Goal: Navigation & Orientation: Find specific page/section

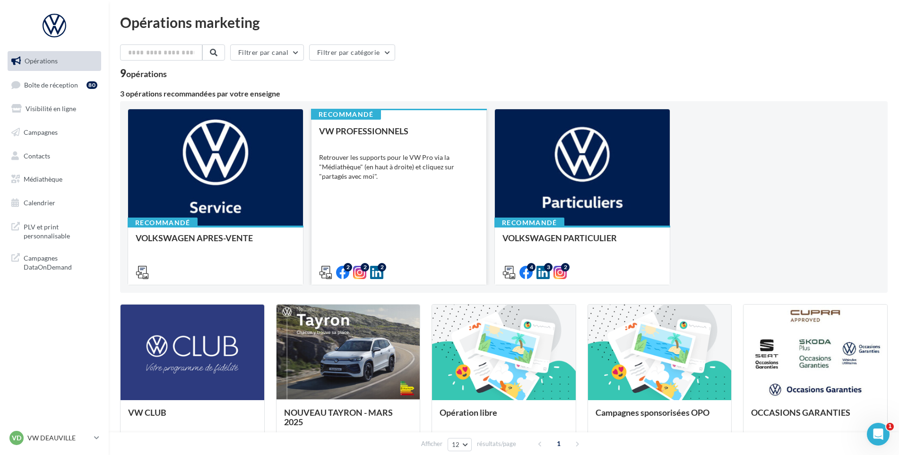
drag, startPoint x: 40, startPoint y: 89, endPoint x: 483, endPoint y: 125, distance: 445.1
click at [40, 89] on link "Boîte de réception 80" at bounding box center [54, 85] width 97 height 20
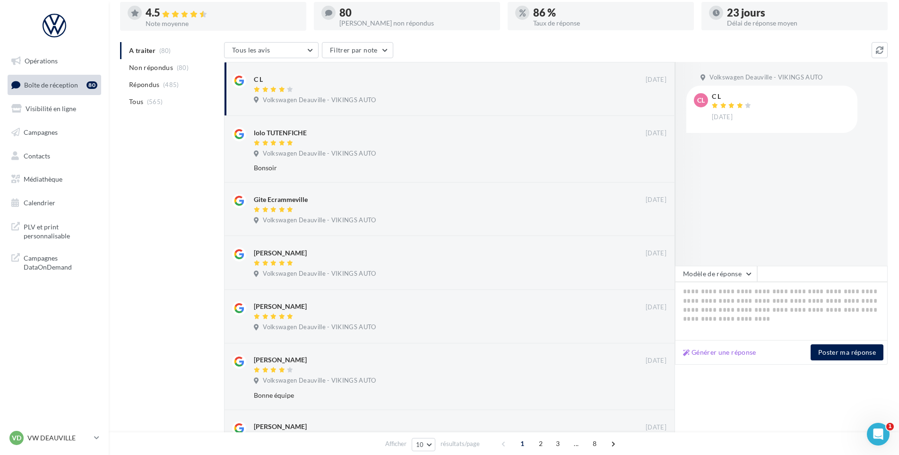
scroll to position [244, 0]
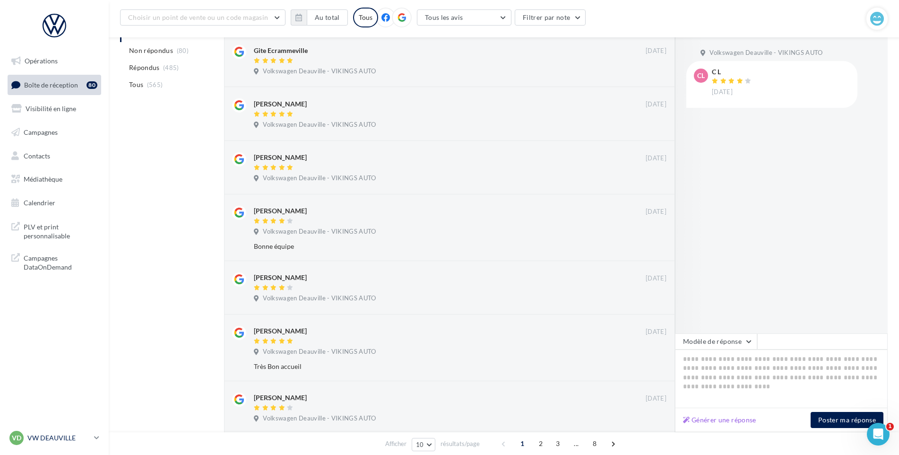
drag, startPoint x: 61, startPoint y: 441, endPoint x: 62, endPoint y: 434, distance: 7.2
click at [61, 441] on p "VW DEAUVILLE" at bounding box center [58, 437] width 63 height 9
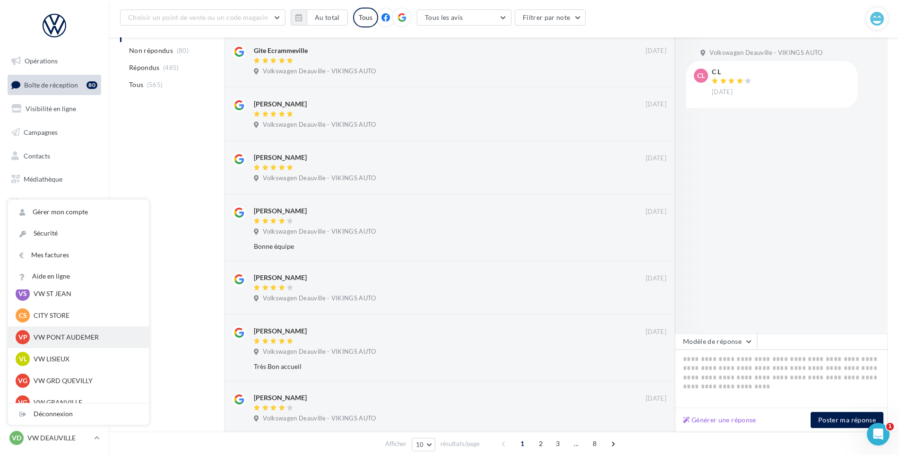
scroll to position [94, 0]
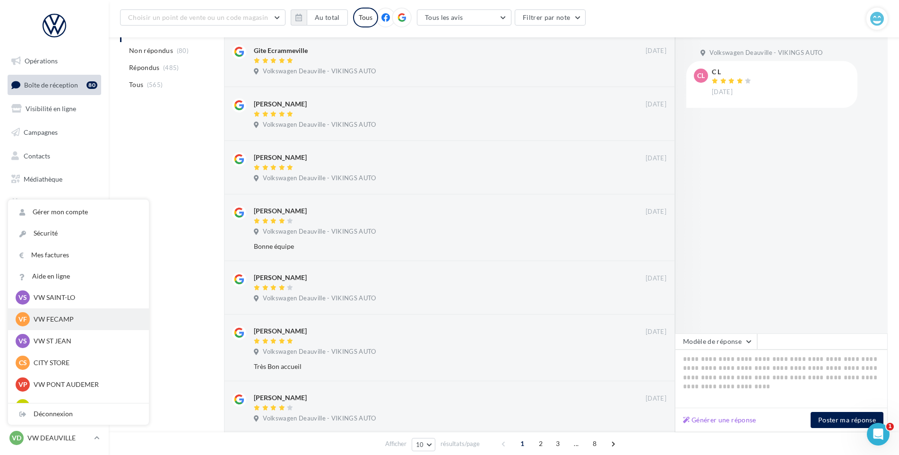
click at [63, 319] on p "VW FECAMP" at bounding box center [86, 318] width 104 height 9
